Goal: Task Accomplishment & Management: Use online tool/utility

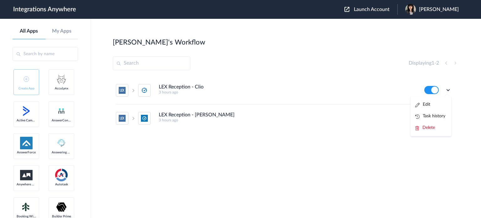
click at [274, 61] on div "Displaying 1 - 2" at bounding box center [286, 63] width 347 height 14
click at [449, 90] on icon at bounding box center [448, 90] width 6 height 6
click at [440, 106] on li "Edit" at bounding box center [431, 105] width 41 height 12
click at [449, 119] on icon at bounding box center [448, 118] width 6 height 6
click at [433, 131] on li "Edit" at bounding box center [431, 133] width 41 height 12
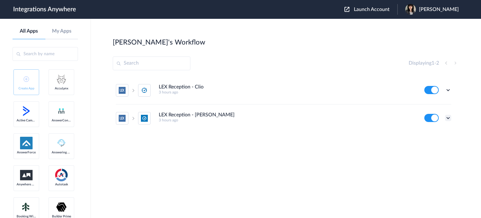
click at [448, 119] on icon at bounding box center [448, 118] width 6 height 6
click at [440, 144] on link "Task history" at bounding box center [431, 144] width 30 height 4
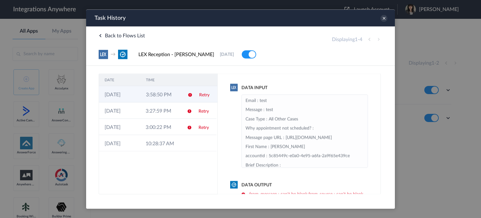
click at [191, 90] on td at bounding box center [188, 94] width 12 height 16
click at [177, 94] on td "3:58:50 PM" at bounding box center [160, 94] width 41 height 16
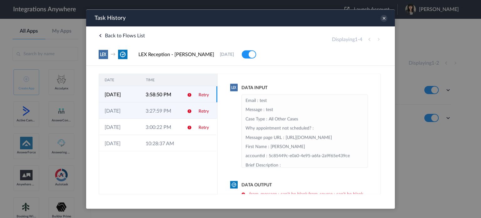
click at [173, 112] on td "3:27:59 PM" at bounding box center [160, 110] width 41 height 16
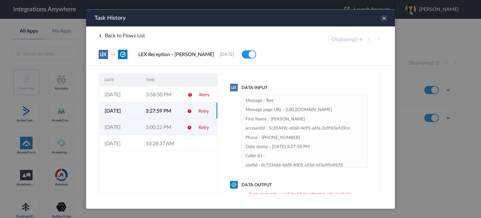
click at [178, 129] on td "3:00:22 PM" at bounding box center [160, 126] width 41 height 16
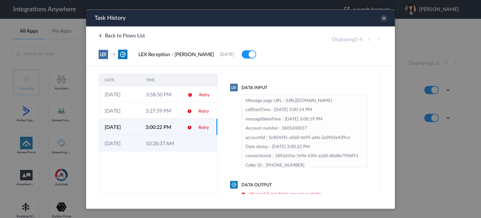
click at [183, 146] on td at bounding box center [187, 143] width 12 height 16
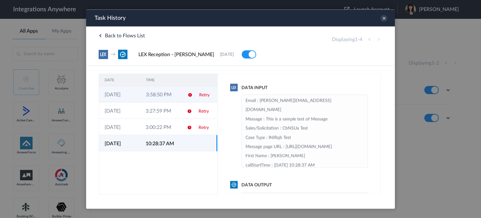
click at [178, 99] on td "3:58:50 PM" at bounding box center [160, 94] width 41 height 16
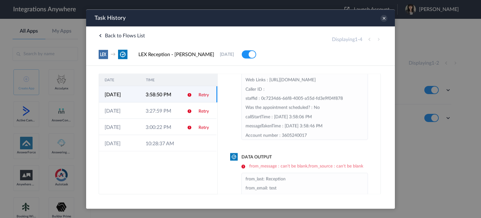
scroll to position [13, 0]
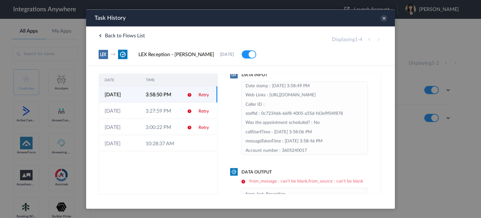
click at [183, 94] on td at bounding box center [187, 94] width 12 height 16
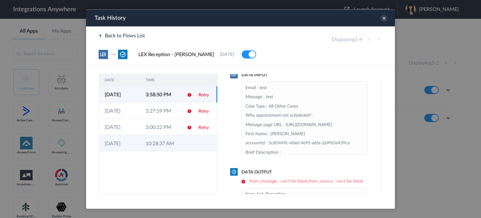
click at [174, 143] on td "10:28:37 AM" at bounding box center [160, 143] width 41 height 16
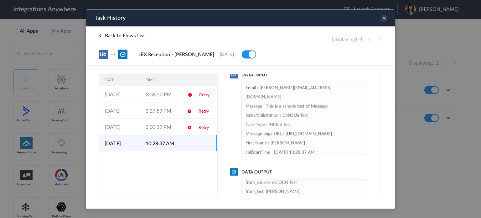
scroll to position [4, 0]
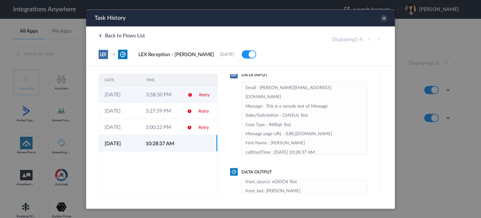
click at [184, 93] on td at bounding box center [188, 94] width 12 height 16
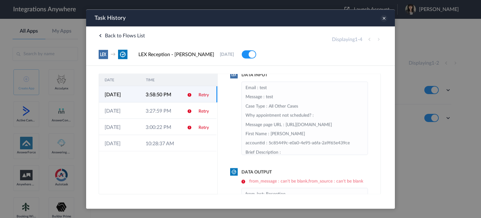
click at [384, 16] on icon at bounding box center [384, 18] width 7 height 7
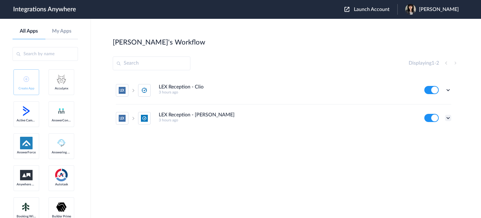
click at [448, 118] on icon at bounding box center [448, 118] width 6 height 6
click at [433, 133] on li "Edit" at bounding box center [431, 133] width 41 height 12
click at [449, 120] on icon at bounding box center [448, 118] width 6 height 6
click at [430, 145] on link "Task history" at bounding box center [431, 144] width 30 height 4
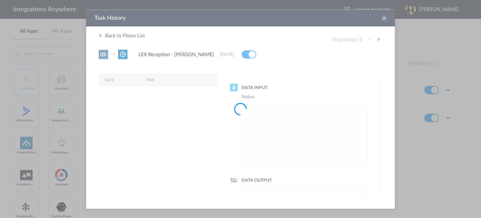
scroll to position [0, 0]
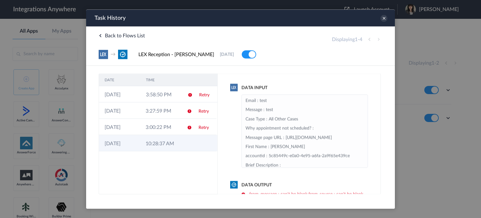
click at [144, 143] on td "10:28:37 AM" at bounding box center [160, 143] width 41 height 16
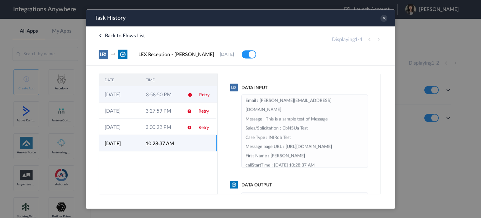
click at [173, 97] on td "3:58:50 PM" at bounding box center [160, 94] width 41 height 16
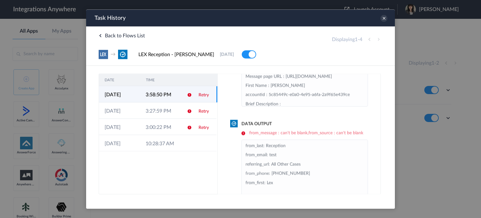
scroll to position [63, 0]
click at [384, 17] on icon at bounding box center [384, 18] width 7 height 7
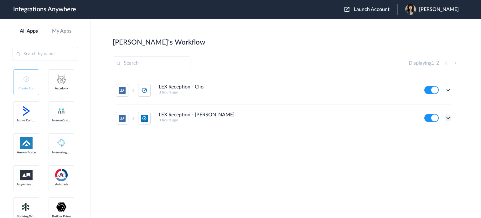
click at [448, 117] on icon at bounding box center [448, 118] width 6 height 6
click at [444, 142] on link "Task history" at bounding box center [431, 144] width 30 height 4
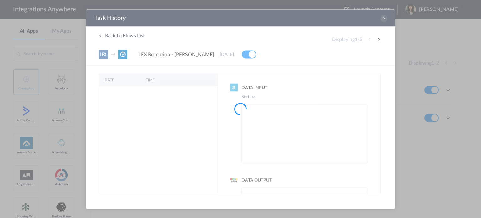
scroll to position [0, 0]
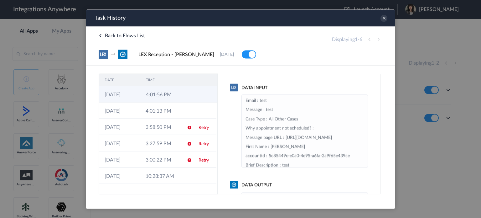
click at [175, 97] on td "4:01:56 PM" at bounding box center [160, 94] width 41 height 16
click at [386, 18] on icon at bounding box center [384, 18] width 7 height 7
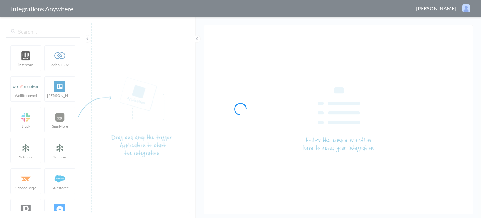
type input "LEX Reception - Clio"
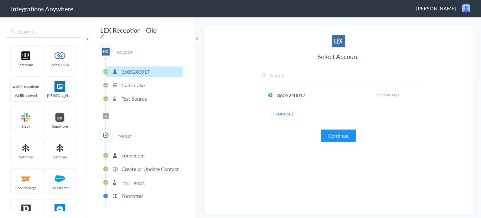
click at [105, 115] on span "Filter Applied" at bounding box center [106, 116] width 6 height 6
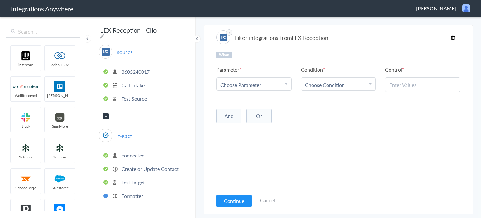
click at [276, 85] on div "Choose Parameter" at bounding box center [254, 84] width 67 height 7
click at [249, 101] on input "text" at bounding box center [254, 101] width 75 height 13
type input "call cl"
click at [249, 116] on link "Call Closing Note" at bounding box center [254, 115] width 75 height 13
click at [332, 90] on link "Choose Condition" at bounding box center [338, 84] width 75 height 13
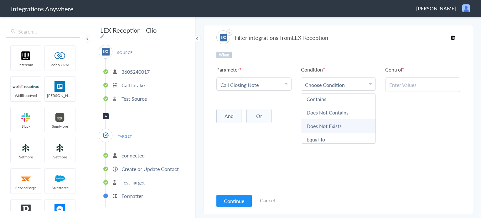
scroll to position [31, 0]
click at [336, 111] on link "Does Not Exists" at bounding box center [338, 110] width 75 height 13
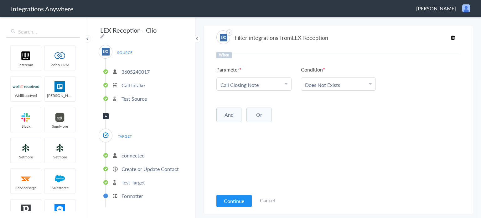
click at [230, 114] on button "And" at bounding box center [229, 114] width 25 height 14
click at [242, 128] on span "Choose Parameter" at bounding box center [241, 127] width 41 height 7
click at [248, 150] on input "text" at bounding box center [254, 144] width 75 height 13
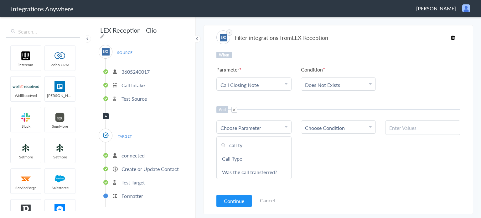
type input "call typ"
drag, startPoint x: 226, startPoint y: 159, endPoint x: 291, endPoint y: 151, distance: 65.3
click at [226, 159] on link "Call Type" at bounding box center [254, 158] width 75 height 13
click at [346, 125] on div "Choose Condition" at bounding box center [338, 127] width 67 height 7
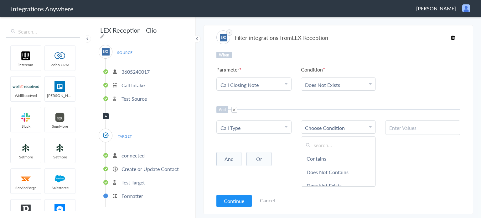
click at [341, 158] on link "Contains" at bounding box center [338, 158] width 75 height 13
click at [421, 122] on div at bounding box center [422, 127] width 75 height 14
click at [421, 127] on input "text" at bounding box center [423, 127] width 67 height 7
paste input "Existing Client"
type input "Existing Client"
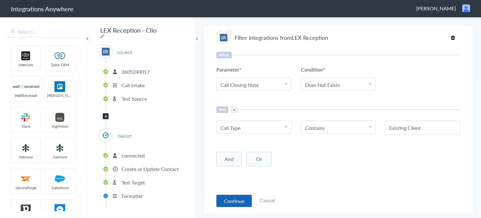
click at [231, 199] on button "Continue" at bounding box center [234, 201] width 35 height 12
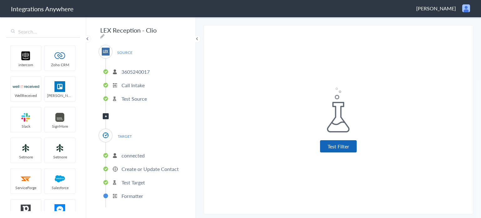
click at [346, 147] on button "Test Filter" at bounding box center [338, 146] width 37 height 12
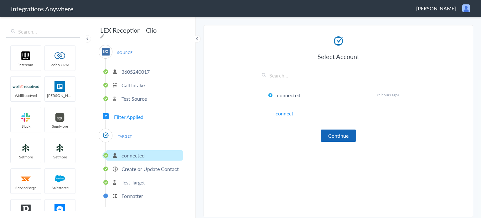
click at [343, 133] on button "Continue" at bounding box center [338, 135] width 35 height 12
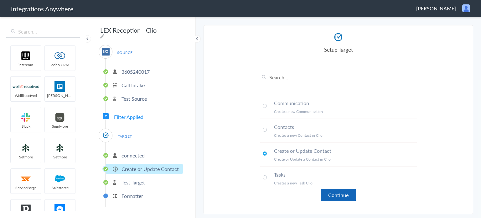
click at [337, 195] on button "Continue" at bounding box center [338, 195] width 35 height 12
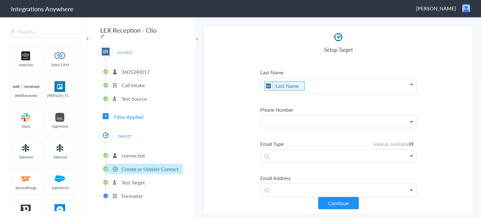
click at [365, 124] on p at bounding box center [339, 121] width 156 height 13
click at [129, 132] on span "TARGET" at bounding box center [125, 136] width 24 height 8
click at [130, 113] on span "Filter Applied" at bounding box center [128, 116] width 29 height 7
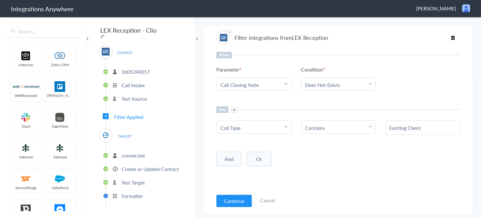
click at [132, 155] on p "connected" at bounding box center [133, 155] width 23 height 7
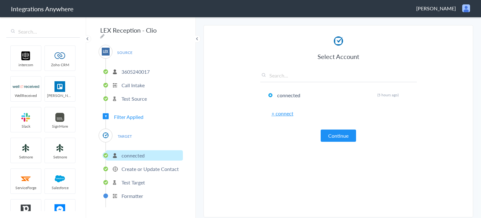
click at [164, 166] on p "Create or Update Contact" at bounding box center [150, 168] width 57 height 7
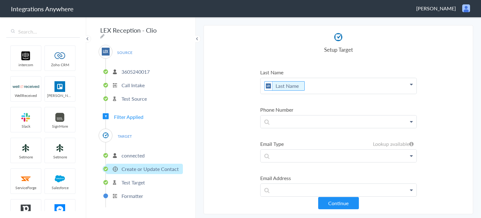
click at [164, 165] on p "Create or Update Contact" at bounding box center [150, 168] width 57 height 7
click at [131, 152] on p "connected" at bounding box center [133, 155] width 23 height 7
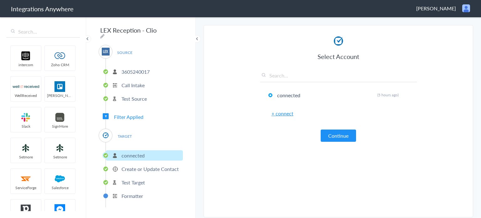
click at [344, 137] on button "Continue" at bounding box center [338, 135] width 35 height 12
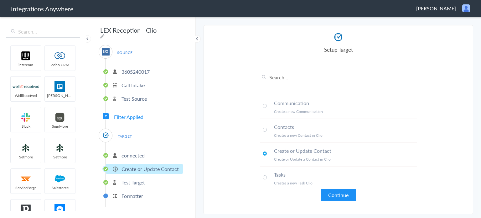
click at [266, 105] on span at bounding box center [265, 106] width 4 height 4
click at [338, 191] on button "Continue" at bounding box center [338, 195] width 35 height 12
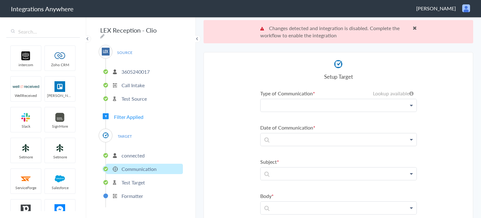
click at [308, 102] on p at bounding box center [339, 105] width 156 height 13
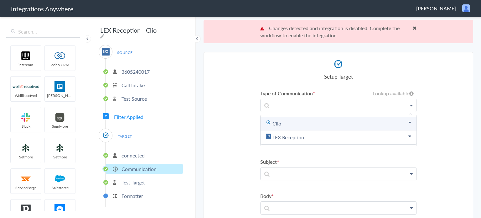
click at [309, 126] on link "Clio" at bounding box center [339, 124] width 156 height 14
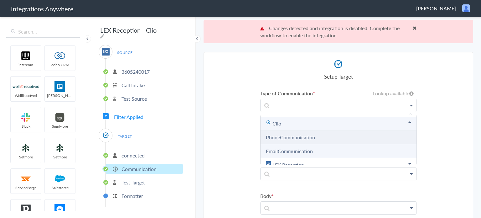
click at [300, 137] on link "PhoneCommunication" at bounding box center [290, 137] width 49 height 7
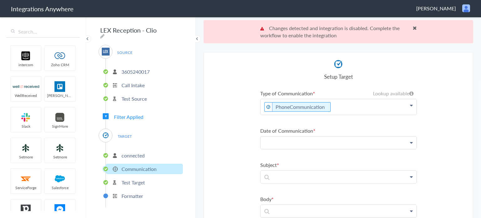
click at [302, 138] on p at bounding box center [339, 142] width 156 height 13
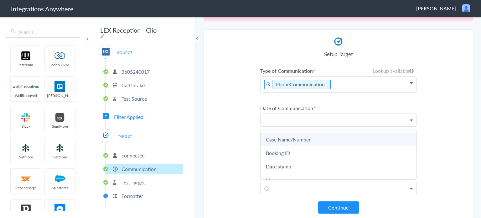
scroll to position [63, 0]
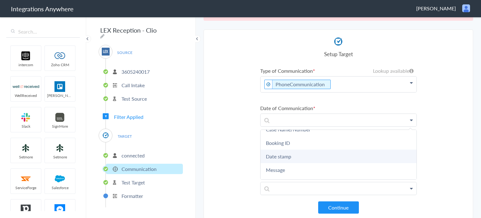
click at [317, 156] on link "Date stamp" at bounding box center [339, 155] width 156 height 13
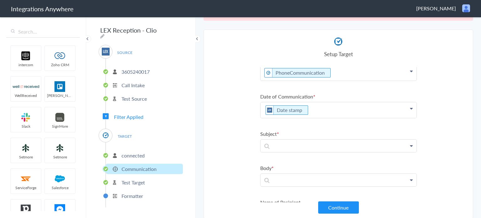
scroll to position [31, 0]
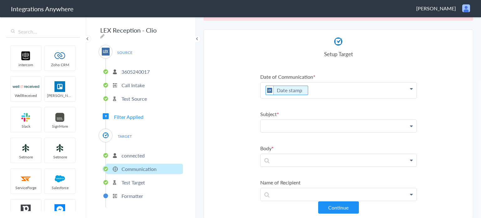
click at [295, 120] on p at bounding box center [339, 126] width 156 height 13
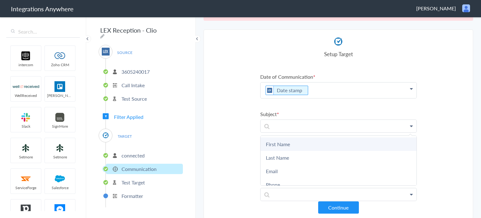
click at [302, 146] on link "First Name" at bounding box center [339, 143] width 156 height 13
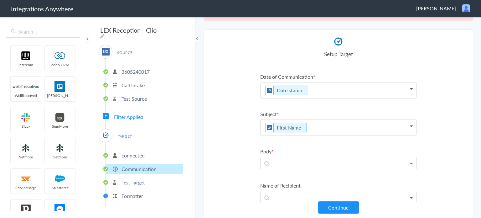
click at [325, 122] on p "First Name" at bounding box center [339, 128] width 156 height 16
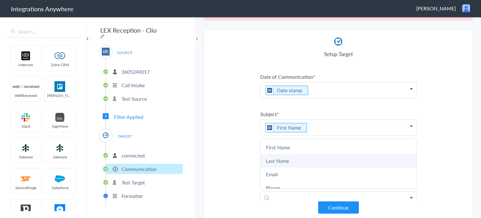
click at [311, 155] on link "Last Name" at bounding box center [339, 160] width 156 height 13
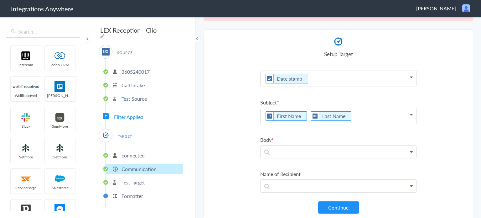
scroll to position [63, 0]
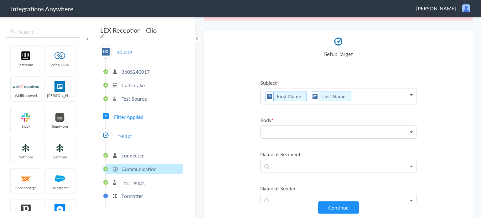
click at [343, 128] on p at bounding box center [339, 132] width 156 height 13
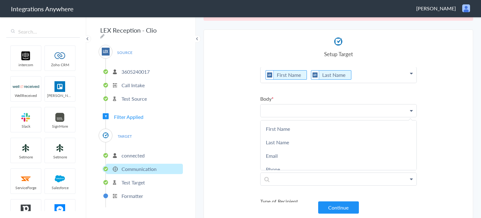
scroll to position [94, 0]
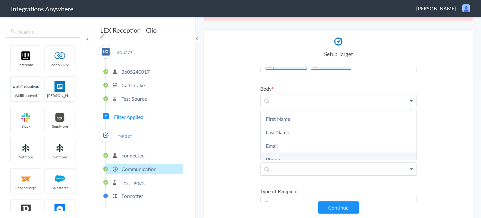
click at [290, 155] on link "Phone" at bounding box center [339, 158] width 156 height 13
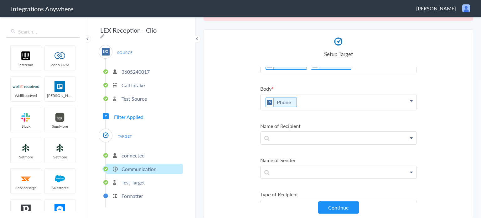
click at [318, 98] on p "Phone" at bounding box center [339, 102] width 156 height 16
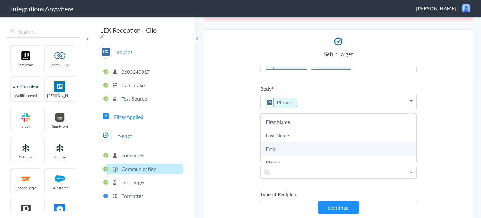
click at [308, 148] on link "Email" at bounding box center [339, 148] width 156 height 13
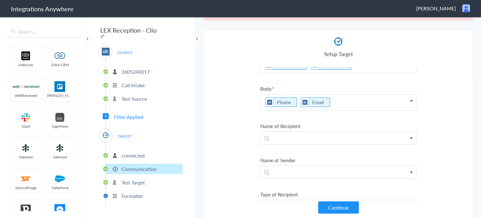
click at [352, 102] on p "Phone Email" at bounding box center [339, 102] width 156 height 16
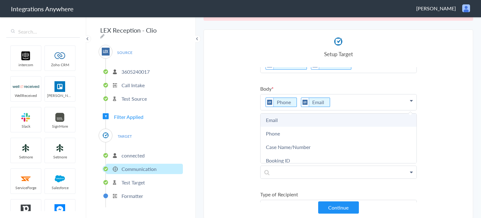
scroll to position [63, 0]
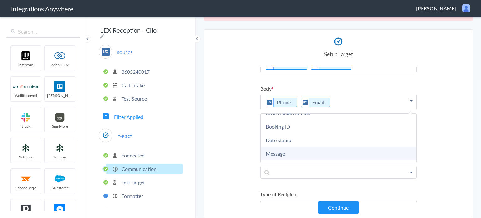
click at [335, 147] on link "Message" at bounding box center [339, 153] width 156 height 13
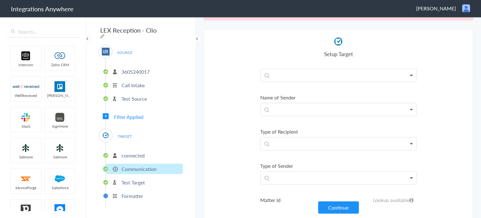
scroll to position [181, 0]
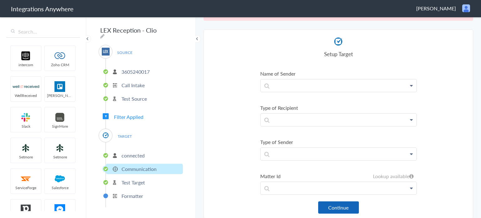
click at [349, 210] on button "Continue" at bounding box center [338, 207] width 41 height 12
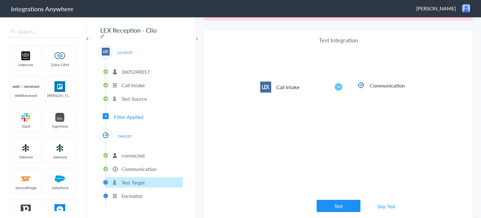
click at [349, 210] on button "Test" at bounding box center [339, 206] width 44 height 12
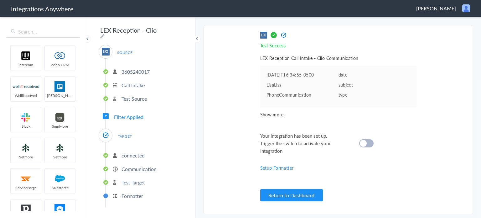
scroll to position [0, 0]
click at [370, 143] on div at bounding box center [366, 143] width 14 height 8
click at [291, 196] on button "Return to Dashboard" at bounding box center [291, 195] width 63 height 12
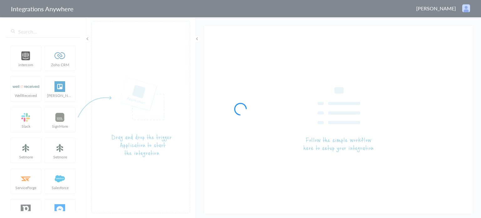
type input "LEX Reception - Clio Grow"
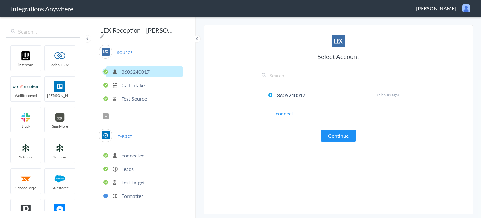
click at [104, 114] on span "Filter Applied" at bounding box center [106, 116] width 6 height 6
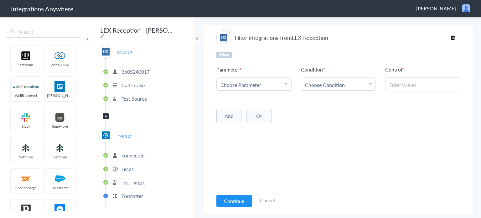
click at [279, 82] on div "Choose Parameter" at bounding box center [254, 84] width 67 height 7
click at [247, 102] on input "text" at bounding box center [254, 101] width 75 height 13
type input "call cl"
click at [251, 113] on link "Call Closing Note" at bounding box center [254, 115] width 75 height 13
click at [343, 84] on span "Choose Condition" at bounding box center [325, 84] width 40 height 7
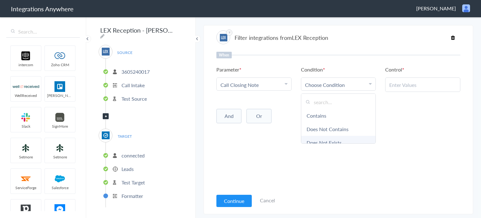
click at [341, 141] on link "Does Not Exists" at bounding box center [338, 142] width 75 height 13
click at [238, 117] on button "And" at bounding box center [229, 114] width 25 height 14
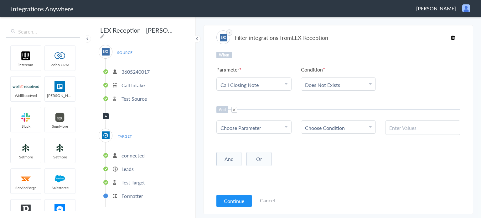
click at [248, 123] on link "Choose Parameter" at bounding box center [254, 127] width 75 height 13
click at [260, 143] on input "text" at bounding box center [254, 144] width 75 height 13
type input "Call Typ"
click at [250, 158] on link "Call Type" at bounding box center [254, 158] width 75 height 13
click at [312, 128] on span "Choose Condition" at bounding box center [325, 127] width 40 height 7
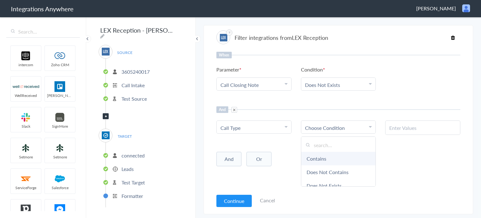
click at [318, 156] on link "Contains" at bounding box center [338, 158] width 75 height 13
click at [420, 130] on input "text" at bounding box center [423, 127] width 67 height 7
paste input "New Client"
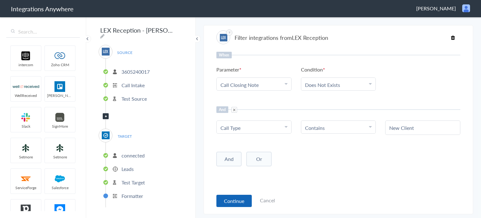
type input "New Client"
click at [242, 202] on button "Continue" at bounding box center [234, 201] width 35 height 12
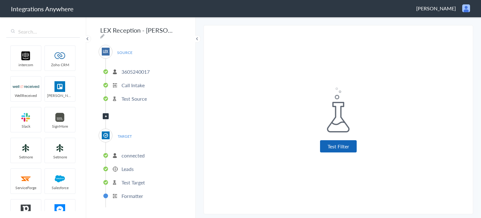
click at [338, 149] on button "Test Filter" at bounding box center [338, 146] width 37 height 12
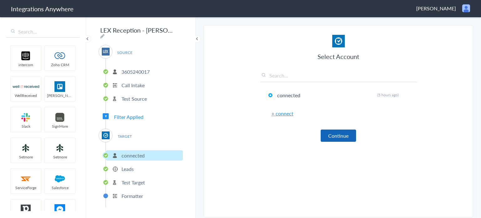
click at [335, 132] on button "Continue" at bounding box center [338, 135] width 35 height 12
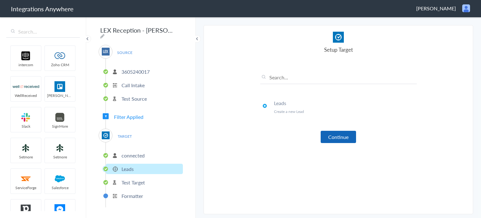
click at [342, 135] on button "Continue" at bounding box center [338, 137] width 35 height 12
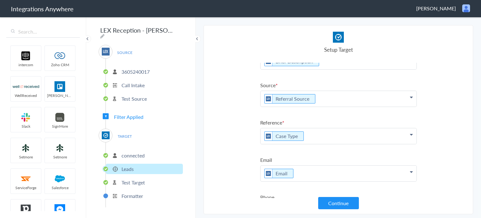
scroll to position [122, 0]
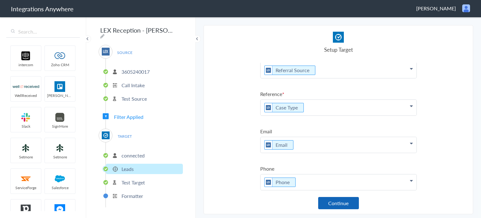
click at [337, 202] on button "Continue" at bounding box center [338, 203] width 41 height 12
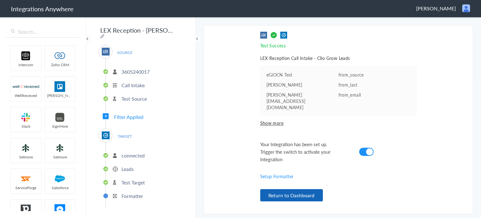
click at [316, 197] on button "Return to Dashboard" at bounding box center [291, 195] width 63 height 12
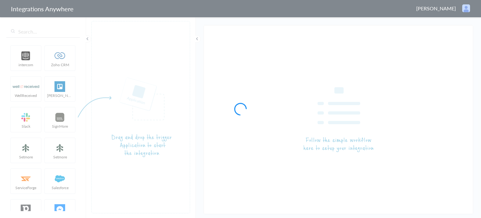
type input "LEX Reception - [PERSON_NAME]"
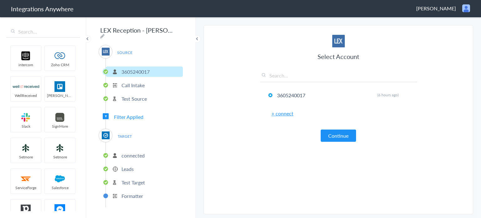
click at [122, 193] on p "Formatter" at bounding box center [133, 195] width 22 height 7
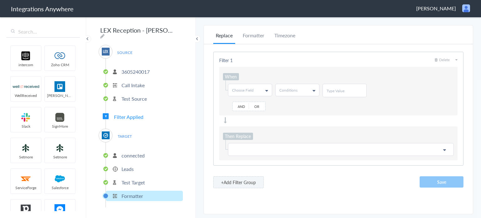
click at [157, 180] on li "Test Target" at bounding box center [144, 182] width 77 height 10
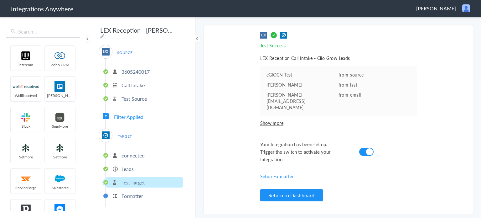
click at [128, 168] on p "Leads" at bounding box center [128, 168] width 12 height 7
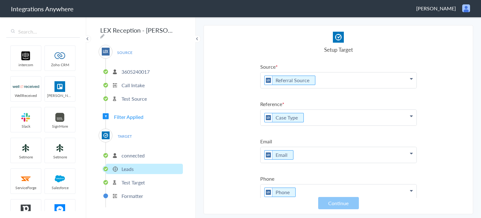
scroll to position [122, 0]
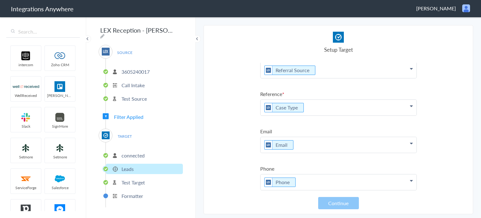
click at [128, 155] on p "connected" at bounding box center [133, 155] width 23 height 7
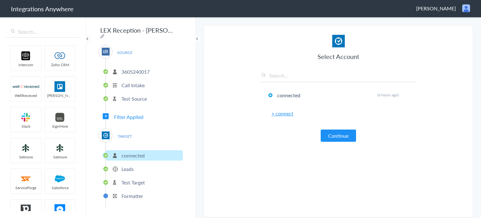
click at [128, 167] on p "Leads" at bounding box center [128, 168] width 12 height 7
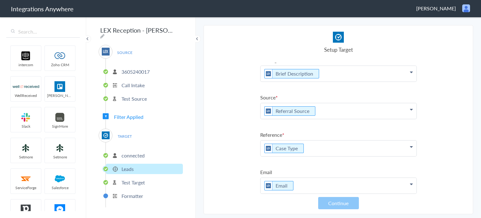
scroll to position [0, 0]
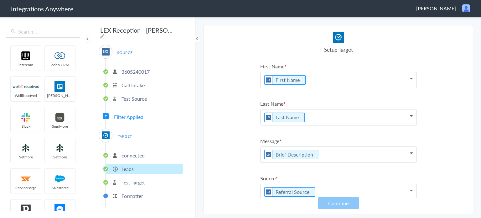
click at [338, 156] on p "Brief Description" at bounding box center [339, 155] width 156 height 16
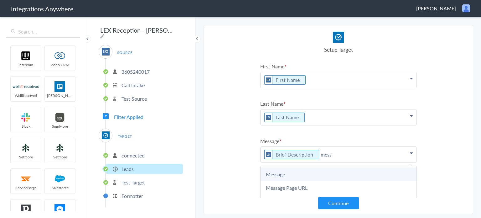
click at [311, 168] on link "Message" at bounding box center [339, 173] width 156 height 13
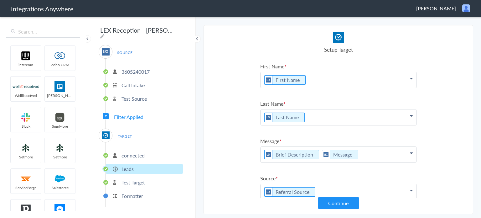
scroll to position [94, 0]
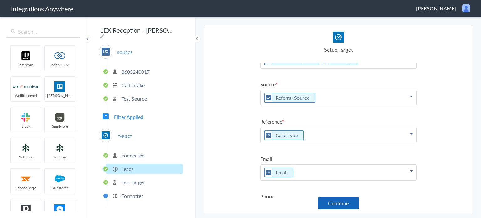
click at [355, 203] on button "Continue" at bounding box center [338, 203] width 41 height 12
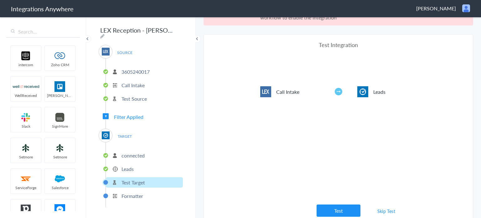
scroll to position [23, 0]
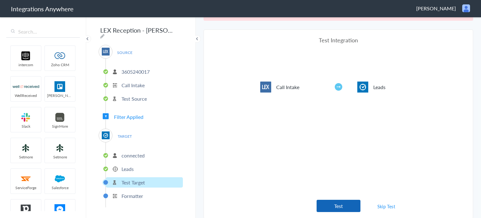
click at [338, 209] on button "Test" at bounding box center [339, 206] width 44 height 12
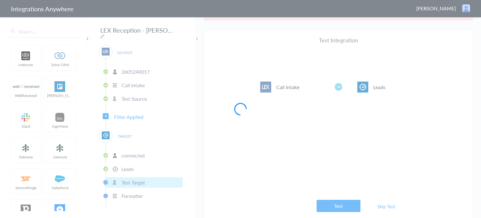
scroll to position [0, 0]
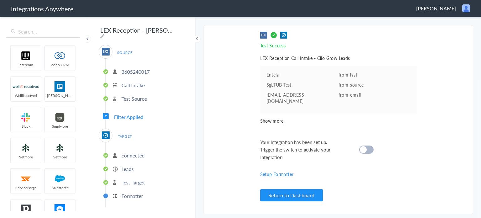
click at [366, 146] on cite at bounding box center [363, 149] width 7 height 7
click at [301, 197] on button "Return to Dashboard" at bounding box center [291, 195] width 63 height 12
